Goal: Subscribe to service/newsletter

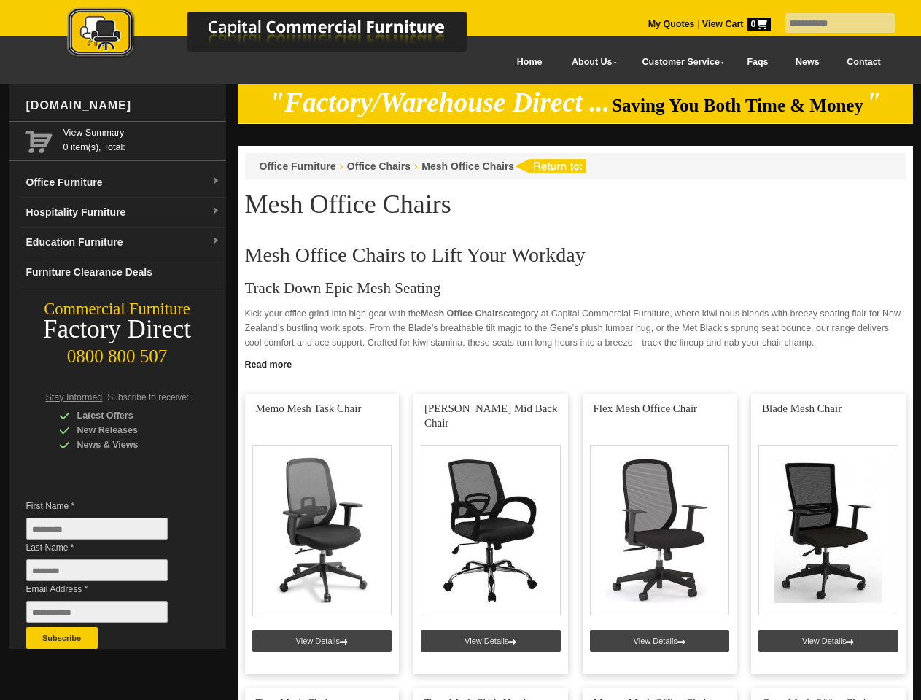
click at [831, 23] on input "text" at bounding box center [839, 23] width 109 height 20
click at [108, 574] on input "Last Name *" at bounding box center [96, 570] width 141 height 22
click at [62, 638] on button "Subscribe" at bounding box center [61, 638] width 71 height 22
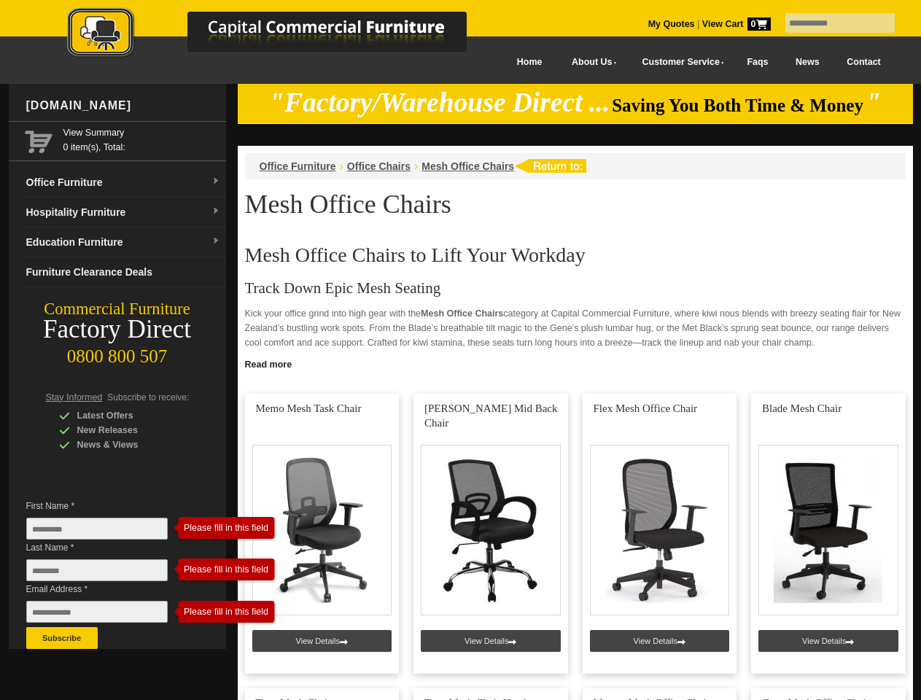
click at [575, 363] on link "Read more" at bounding box center [575, 363] width 675 height 18
